Goal: Navigation & Orientation: Find specific page/section

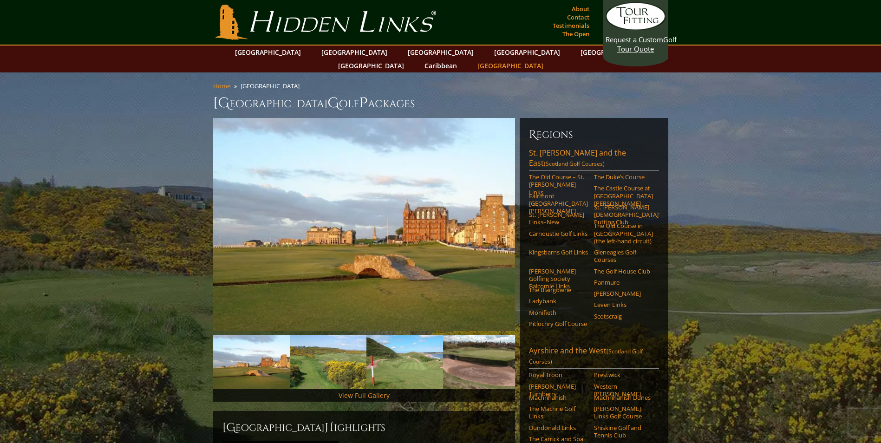
click at [548, 59] on link "[GEOGRAPHIC_DATA]" at bounding box center [510, 65] width 75 height 13
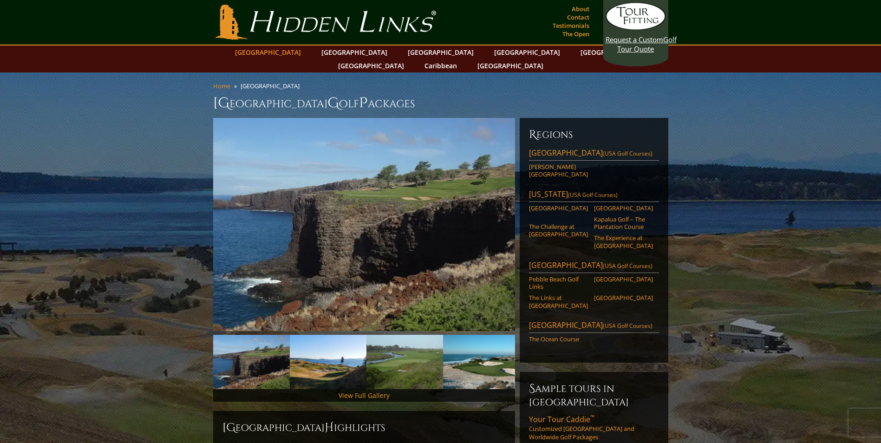
click at [297, 53] on link "[GEOGRAPHIC_DATA]" at bounding box center [267, 52] width 75 height 13
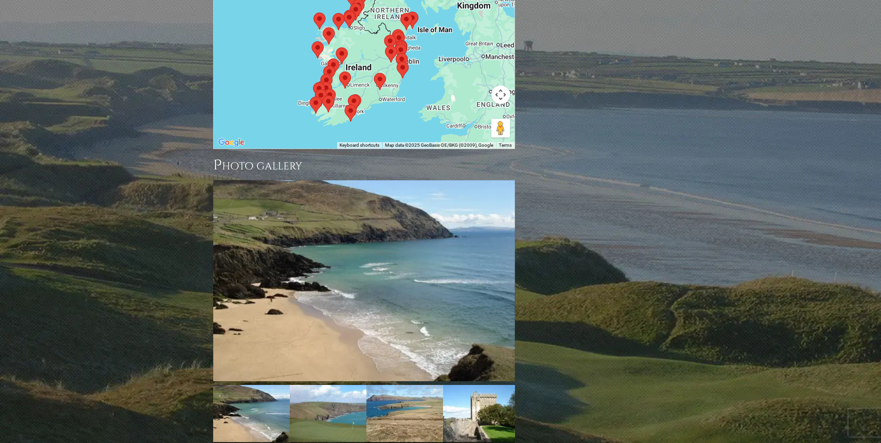
scroll to position [1047, 0]
